Goal: Find contact information: Obtain details needed to contact an individual or organization

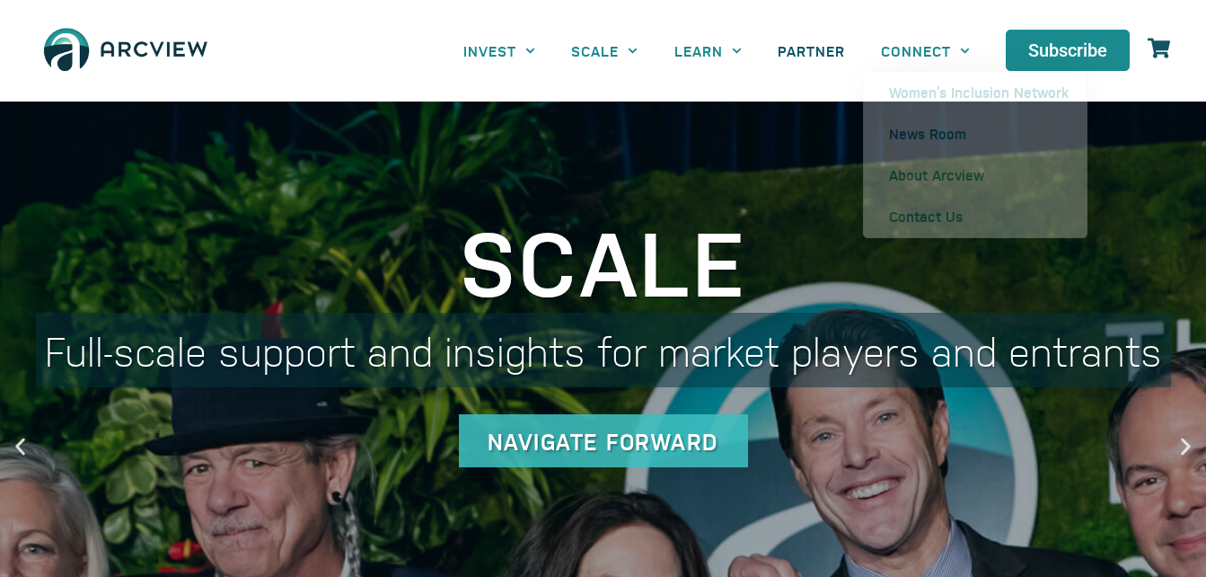
click at [803, 39] on link "PARTNER" at bounding box center [811, 51] width 103 height 40
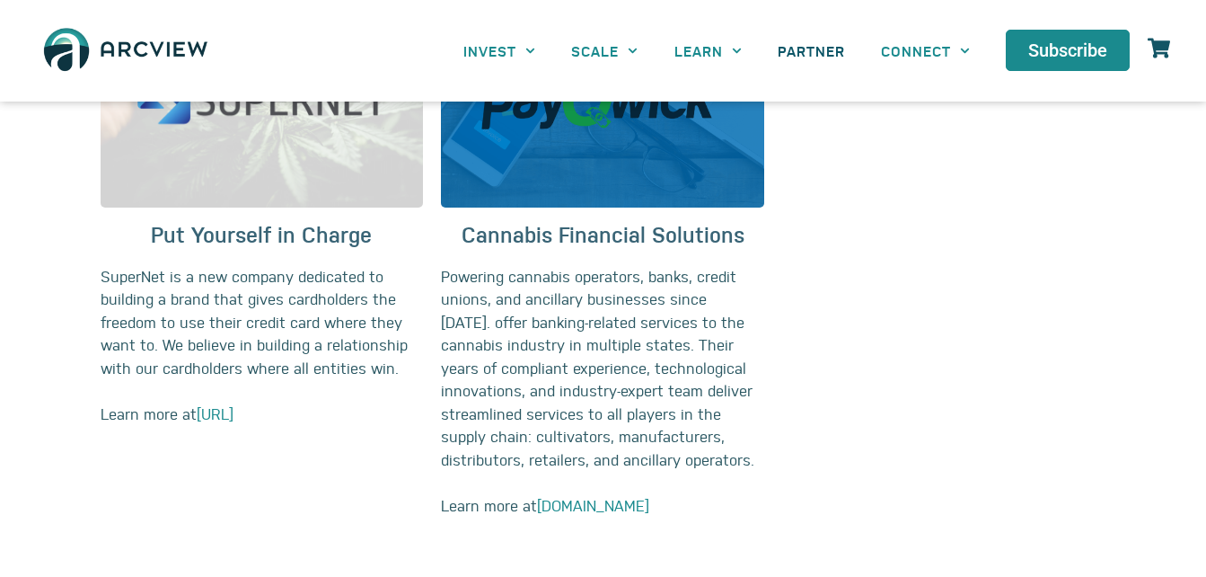
scroll to position [1351, 0]
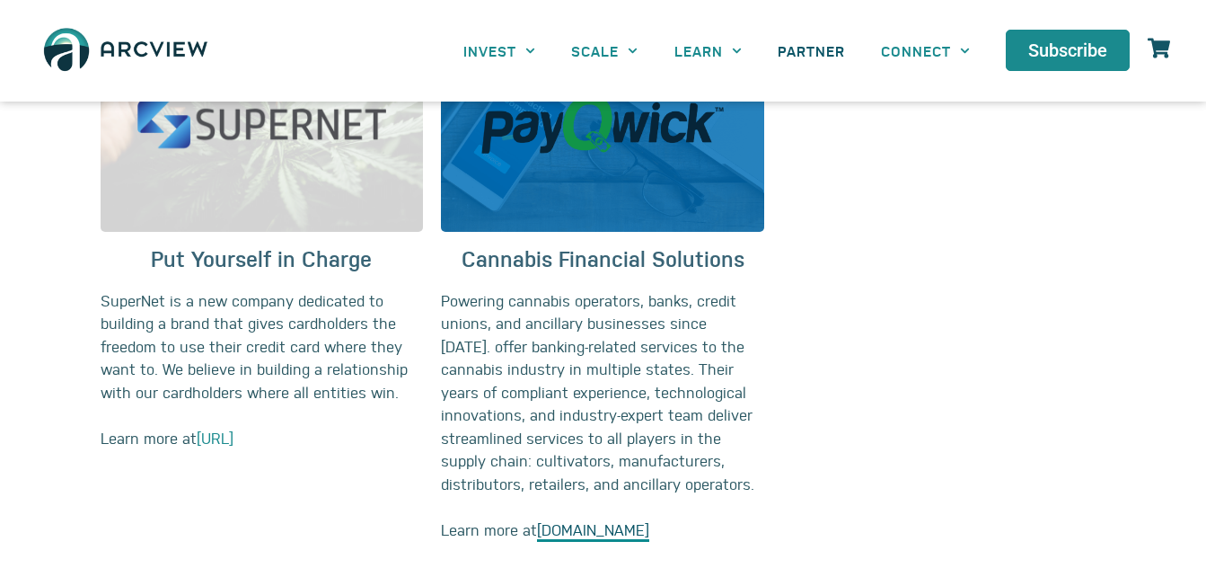
click at [575, 536] on link "payqwick.com" at bounding box center [593, 530] width 112 height 22
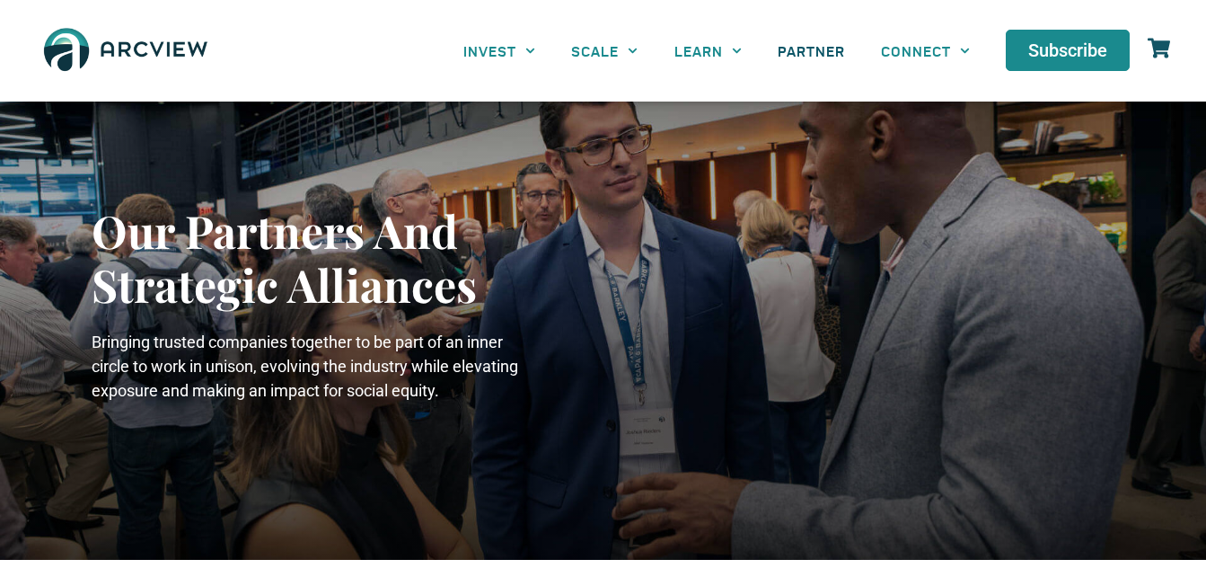
scroll to position [74, 0]
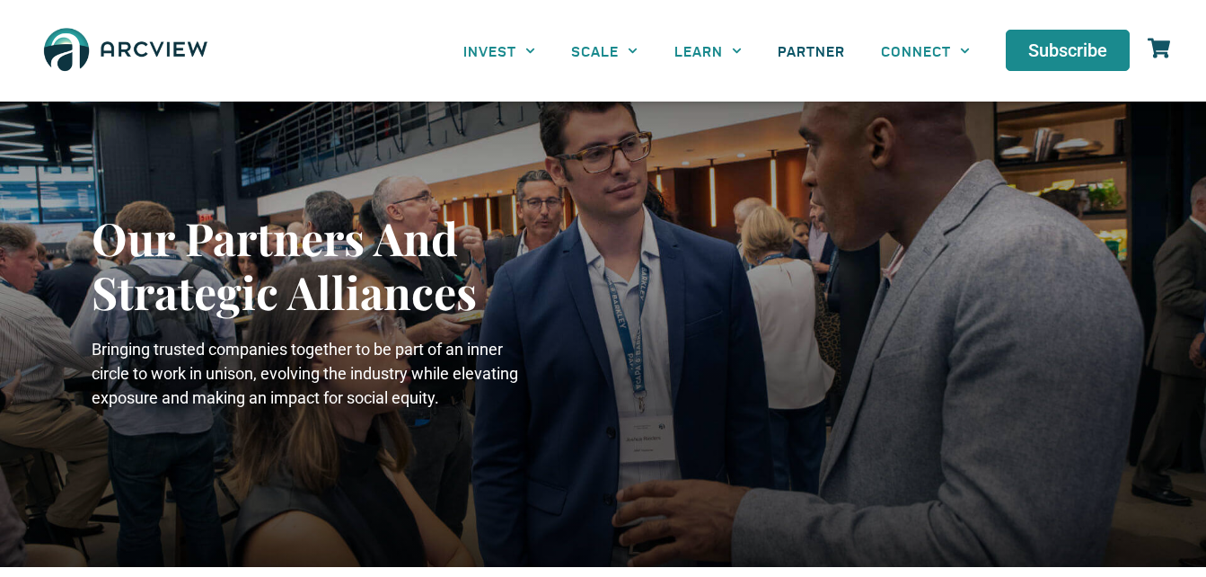
click at [1162, 43] on icon at bounding box center [1159, 48] width 22 height 20
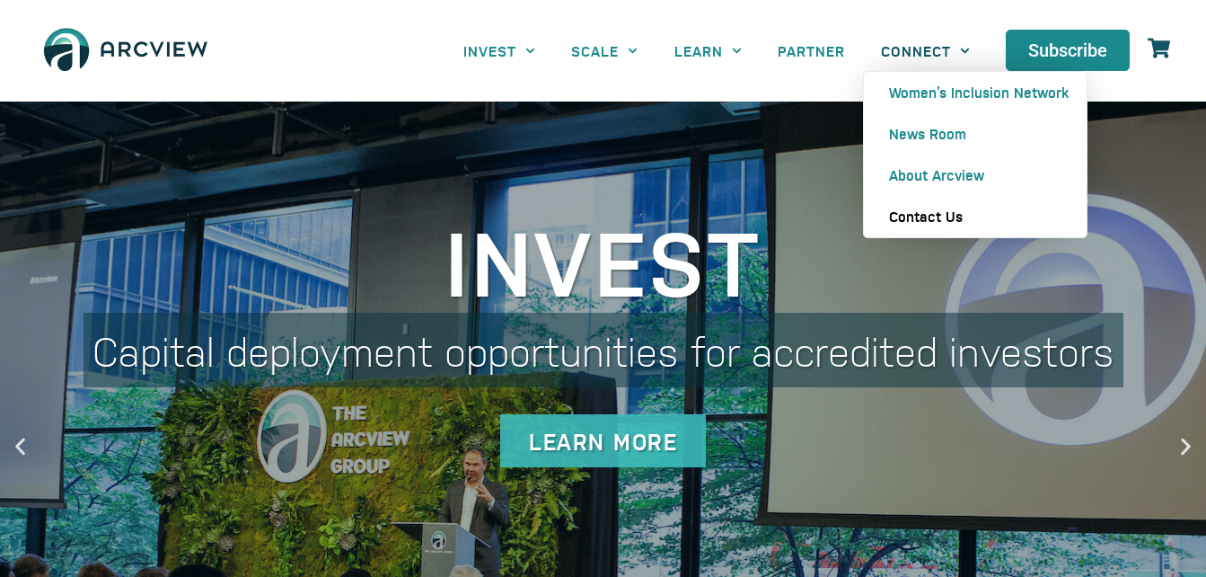
click at [942, 218] on link "Contact Us" at bounding box center [975, 216] width 223 height 41
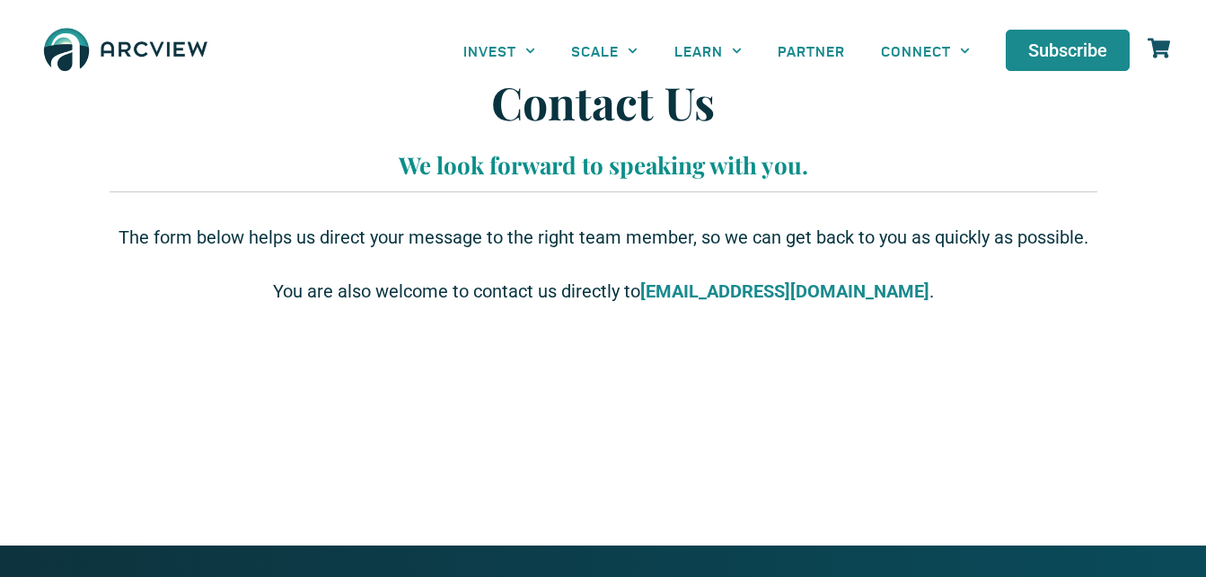
scroll to position [18, 0]
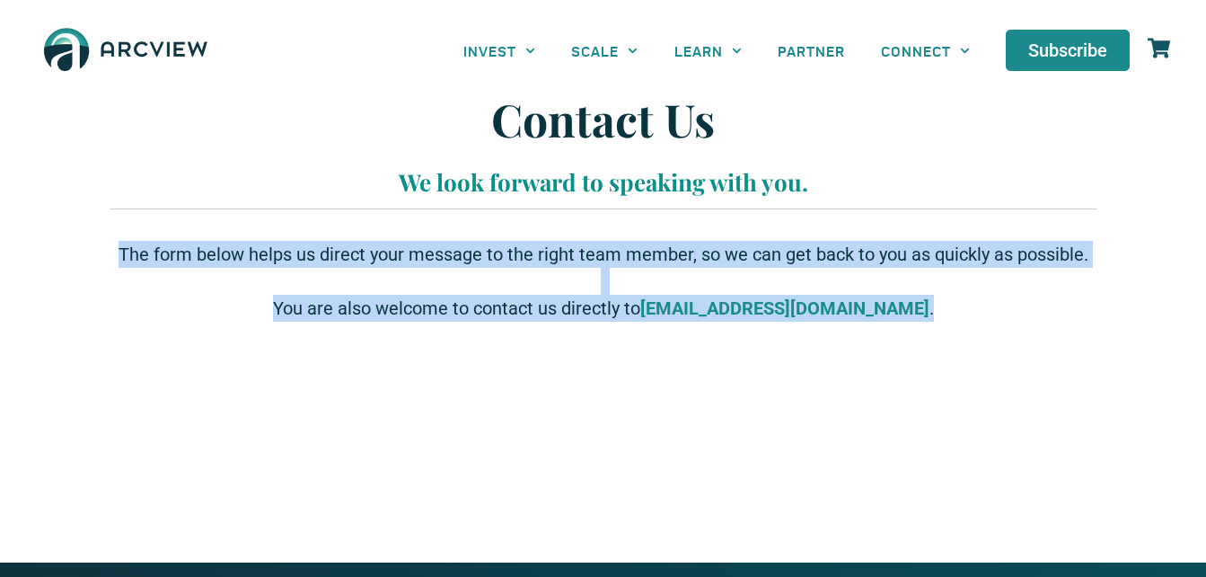
drag, startPoint x: 110, startPoint y: 246, endPoint x: 910, endPoint y: 301, distance: 801.2
click at [910, 301] on div "The form below helps us direct your message to the right team member, so we can…" at bounding box center [604, 397] width 988 height 331
copy div "The form below helps us direct your message to the right team member, so we can…"
